Goal: Task Accomplishment & Management: Manage account settings

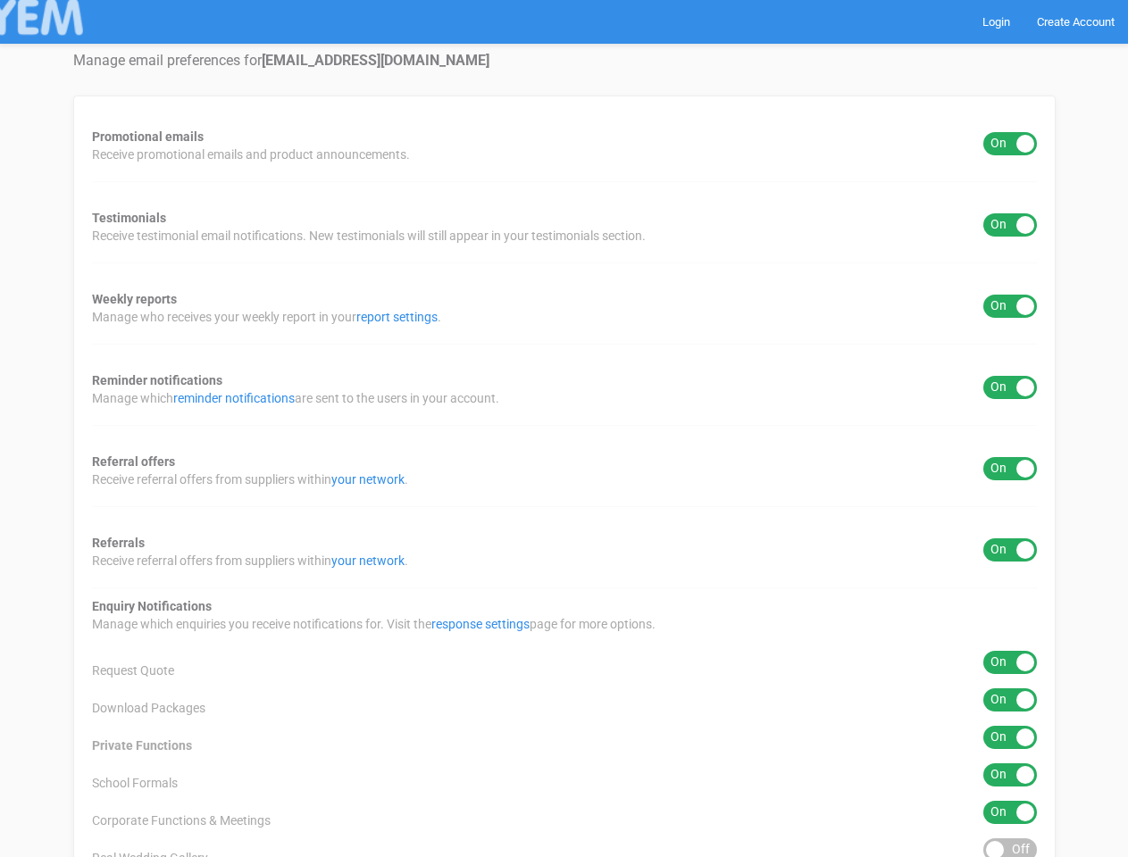
click at [563, 429] on div "Promotional emails ON OFF Receive promotional emails and product announcements.…" at bounding box center [564, 570] width 982 height 949
click at [1010, 144] on div "ON OFF" at bounding box center [1010, 143] width 54 height 23
click at [1010, 225] on div "ON OFF" at bounding box center [1010, 224] width 54 height 23
click at [1010, 306] on div "ON OFF" at bounding box center [1010, 306] width 54 height 23
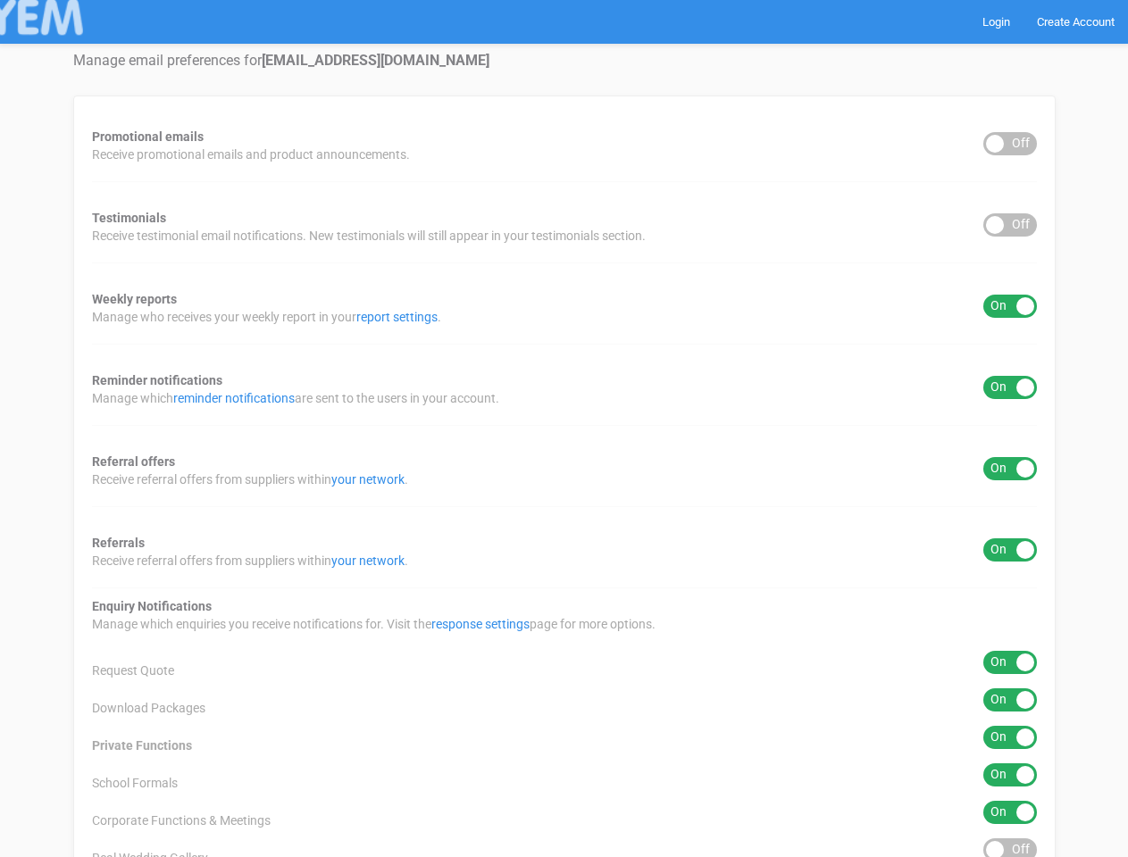
click at [1010, 388] on div "ON OFF" at bounding box center [1010, 387] width 54 height 23
click at [1010, 469] on div "ON OFF" at bounding box center [1010, 468] width 54 height 23
click at [1010, 550] on div "ON OFF" at bounding box center [1010, 549] width 54 height 23
click at [1010, 663] on div "ON OFF" at bounding box center [1010, 662] width 54 height 23
click at [1010, 700] on div "ON OFF" at bounding box center [1010, 699] width 54 height 23
